Goal: Find specific page/section

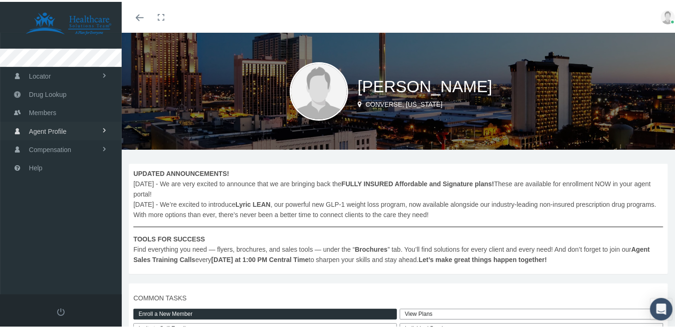
click at [85, 126] on link "Agent Profile" at bounding box center [61, 129] width 122 height 18
click at [39, 148] on span "View" at bounding box center [34, 149] width 14 height 16
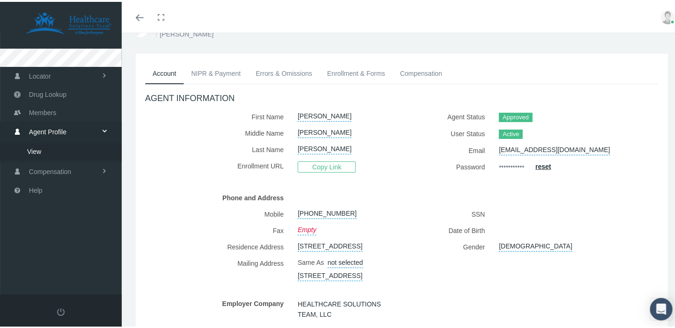
scroll to position [23, 0]
